Goal: Task Accomplishment & Management: Manage account settings

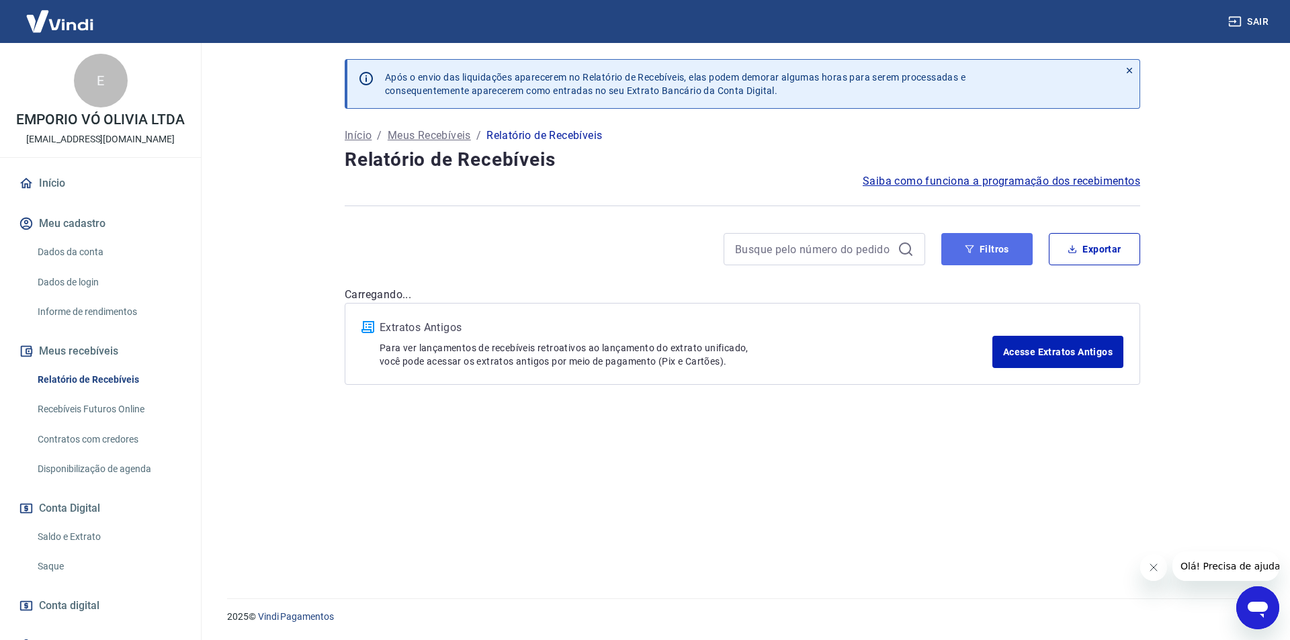
click at [997, 253] on button "Filtros" at bounding box center [987, 249] width 91 height 32
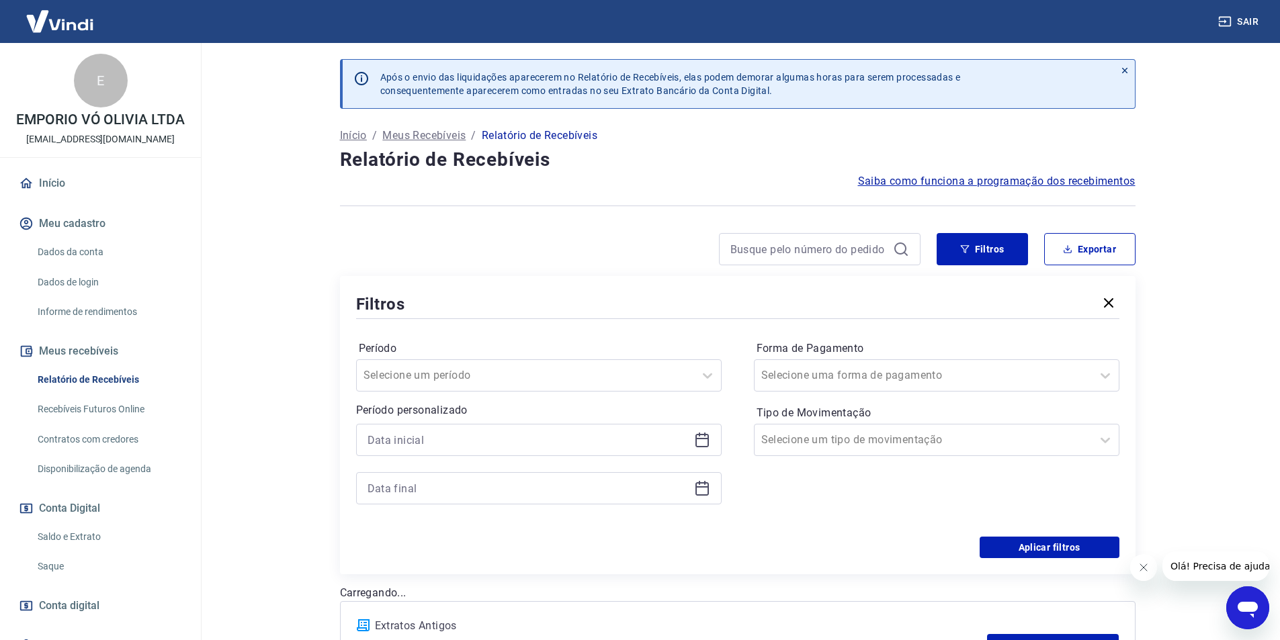
click at [706, 440] on icon at bounding box center [702, 438] width 13 height 1
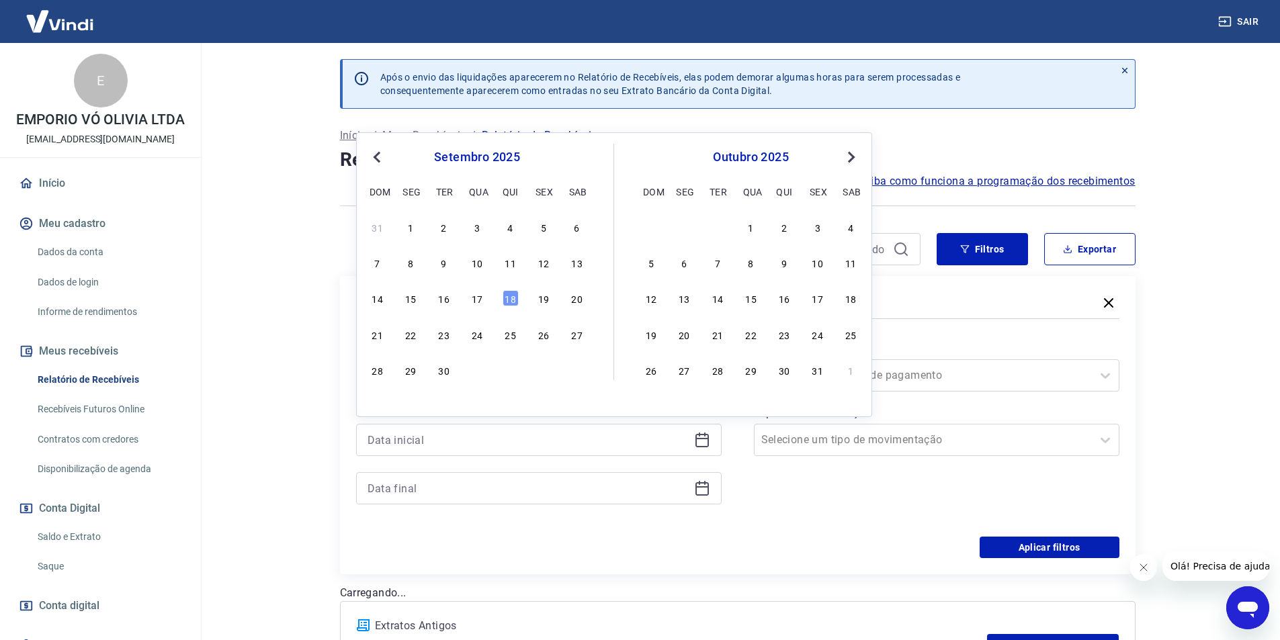
click at [468, 300] on div "14 15 16 17 18 19 20" at bounding box center [477, 298] width 219 height 19
click at [474, 301] on div "17" at bounding box center [477, 298] width 16 height 16
type input "[DATE]"
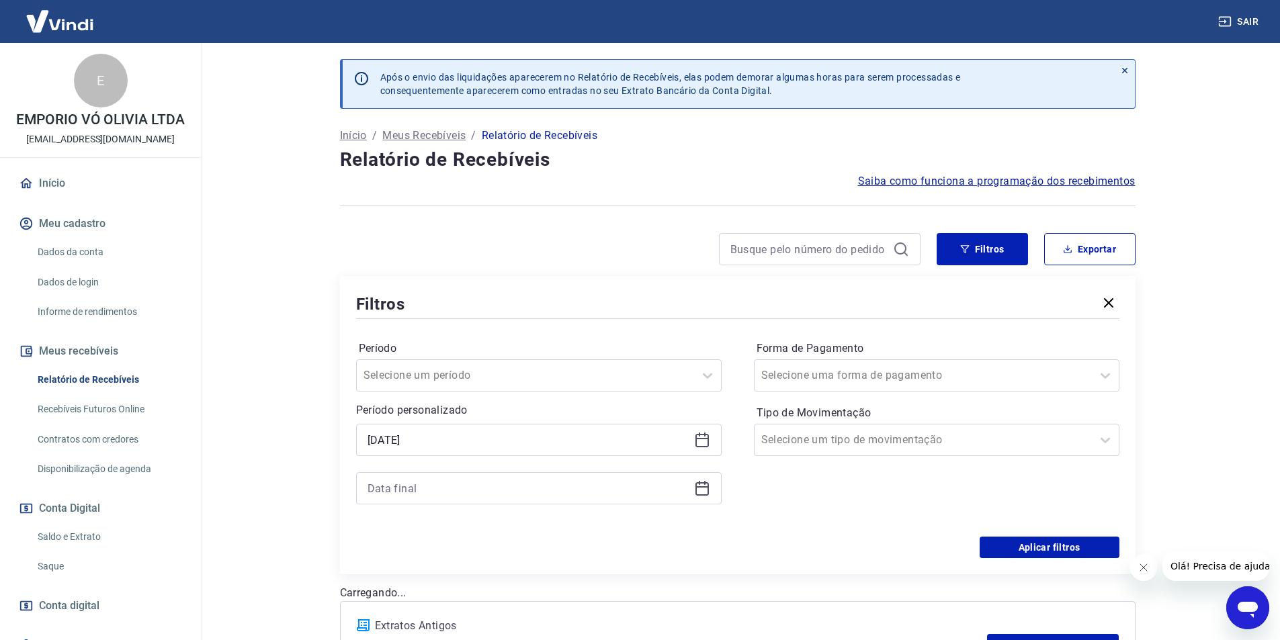
click at [699, 489] on icon at bounding box center [702, 489] width 16 height 16
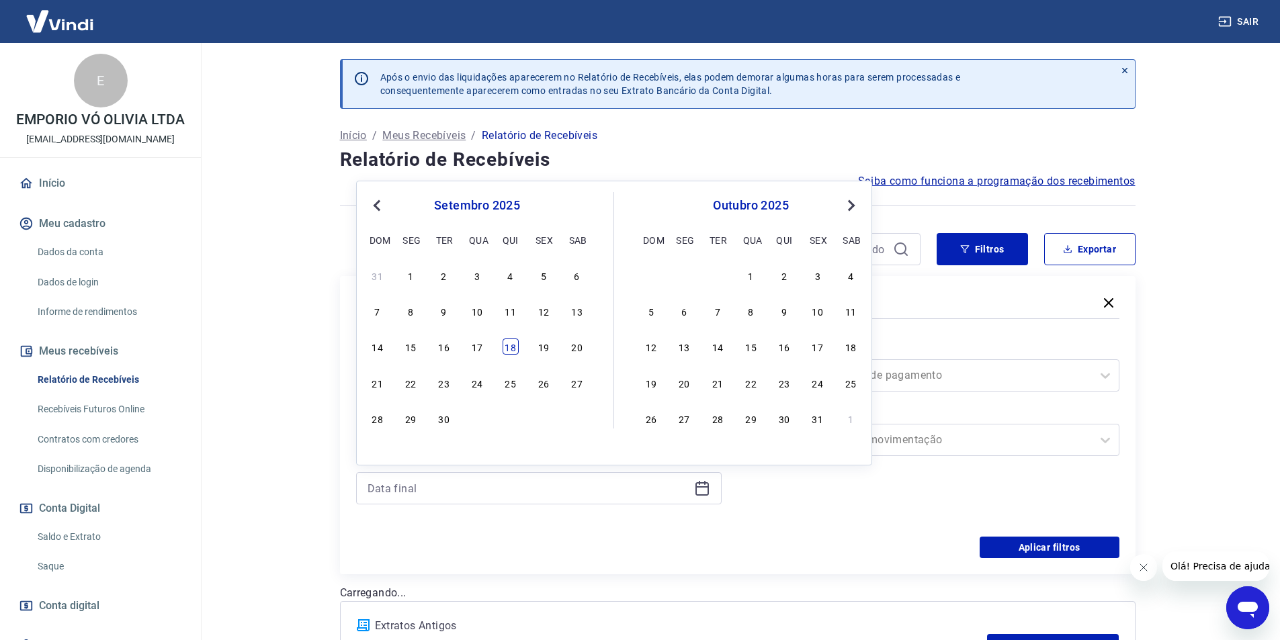
click at [506, 347] on div "18" at bounding box center [511, 347] width 16 height 16
type input "[DATE]"
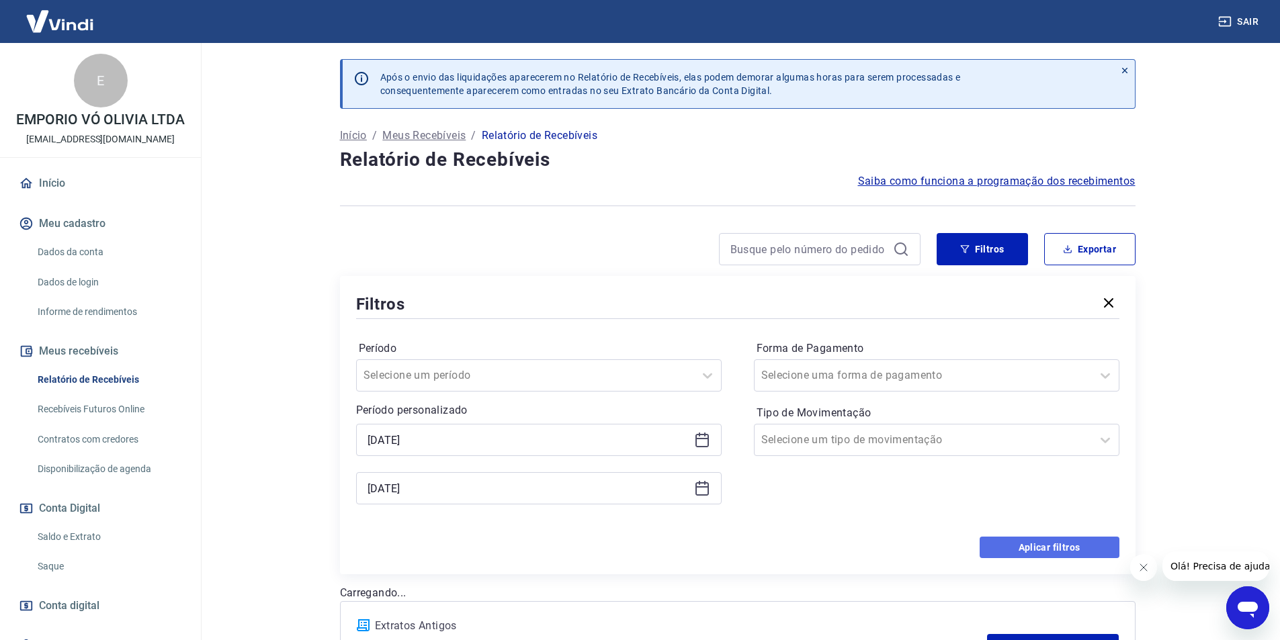
click at [1040, 547] on button "Aplicar filtros" at bounding box center [1050, 548] width 140 height 22
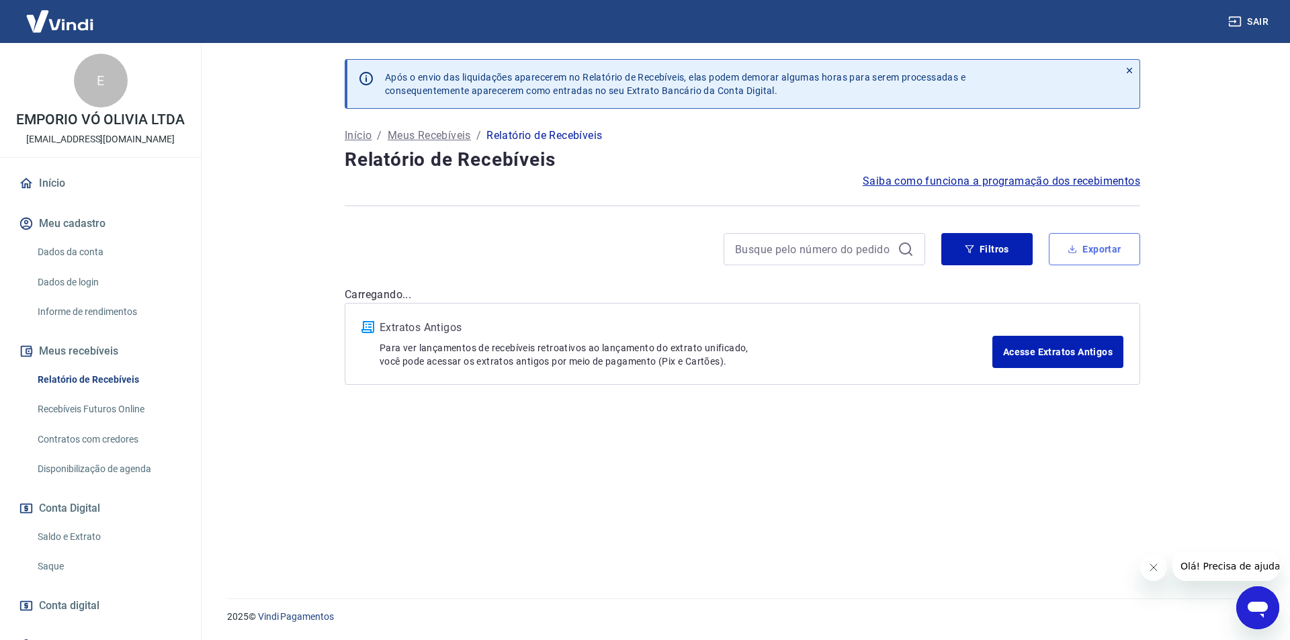
click at [1081, 245] on button "Exportar" at bounding box center [1094, 249] width 91 height 32
type input "[DATE]"
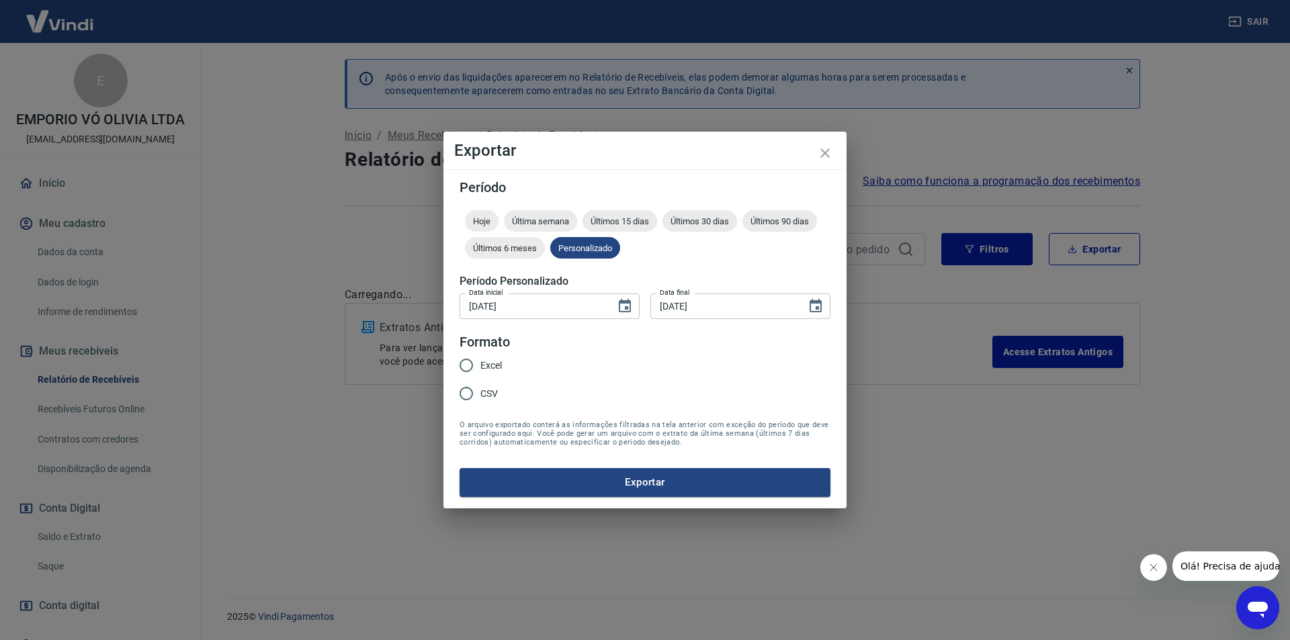
click at [496, 362] on span "Excel" at bounding box center [492, 366] width 22 height 14
click at [481, 362] on input "Excel" at bounding box center [466, 365] width 28 height 28
radio input "true"
click at [582, 483] on button "Exportar" at bounding box center [645, 482] width 371 height 28
